Goal: Navigation & Orientation: Find specific page/section

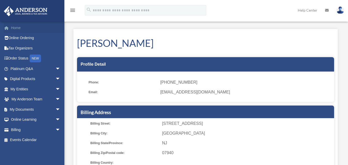
click at [21, 30] on link "Home" at bounding box center [36, 28] width 65 height 10
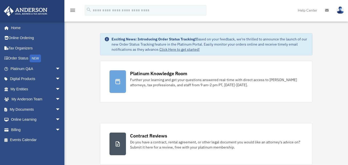
click at [315, 10] on link "Help Center" at bounding box center [307, 10] width 27 height 20
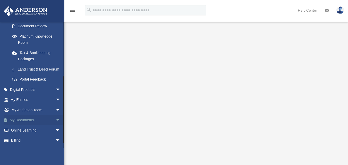
scroll to position [109, 0]
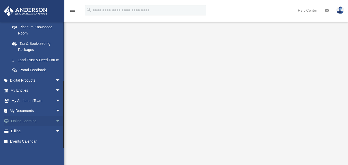
click at [55, 124] on span "arrow_drop_down" at bounding box center [60, 121] width 10 height 11
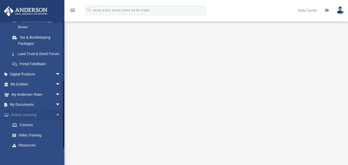
click at [55, 120] on span "arrow_drop_up" at bounding box center [60, 115] width 10 height 11
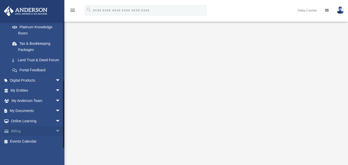
click at [55, 129] on span "arrow_drop_down" at bounding box center [60, 131] width 10 height 11
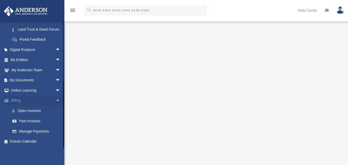
scroll to position [71, 0]
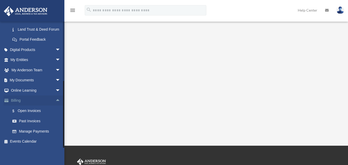
click at [57, 101] on span "arrow_drop_up" at bounding box center [60, 101] width 10 height 11
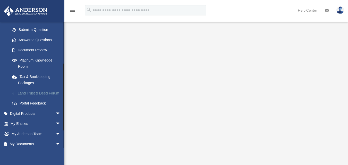
scroll to position [77, 0]
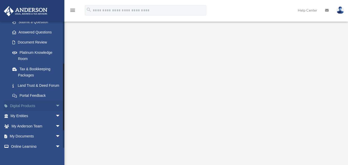
click at [55, 111] on span "arrow_drop_down" at bounding box center [60, 106] width 10 height 11
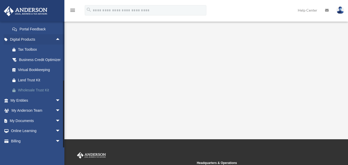
scroll to position [166, 0]
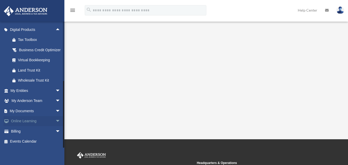
click at [55, 121] on span "arrow_drop_down" at bounding box center [60, 121] width 10 height 11
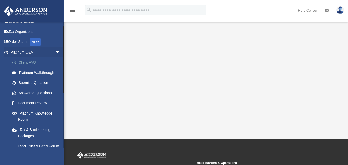
scroll to position [0, 0]
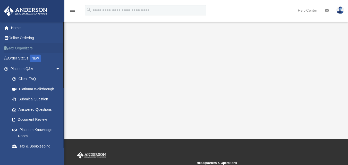
click at [25, 49] on link "Tax Organizers" at bounding box center [36, 48] width 65 height 10
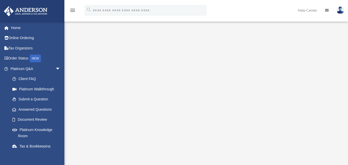
scroll to position [77, 0]
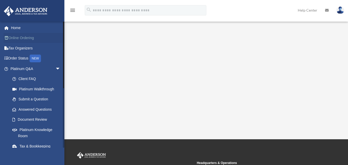
click at [12, 40] on link "Online Ordering" at bounding box center [36, 38] width 65 height 10
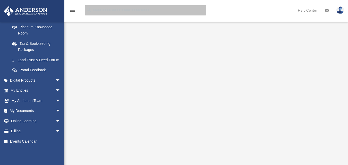
click at [141, 8] on input "search" at bounding box center [146, 10] width 122 height 10
type input "*"
type input "**********"
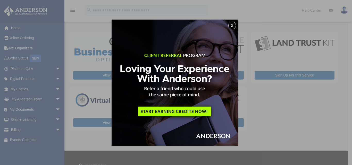
click at [235, 28] on button "x" at bounding box center [232, 26] width 8 height 8
